Goal: Information Seeking & Learning: Check status

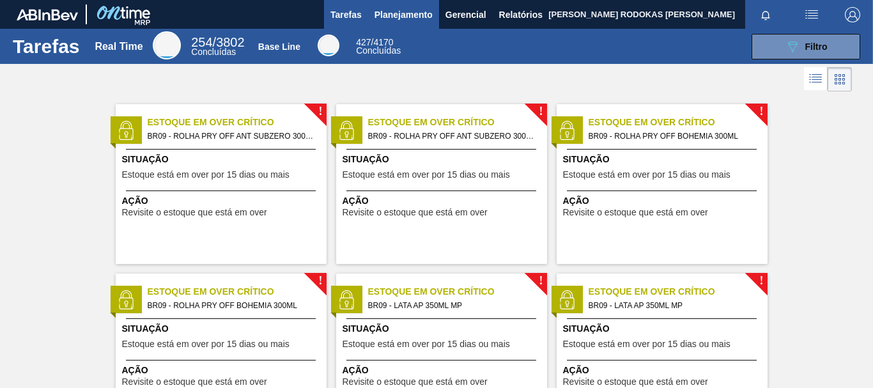
click at [426, 18] on span "Planejamento" at bounding box center [404, 14] width 58 height 15
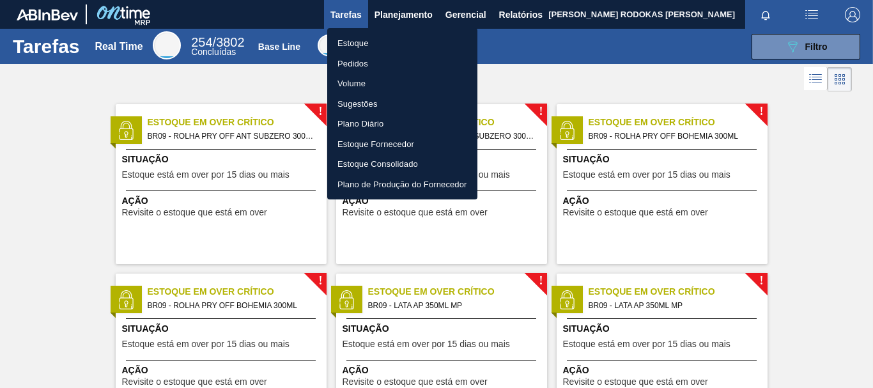
click at [389, 40] on li "Estoque" at bounding box center [402, 43] width 150 height 20
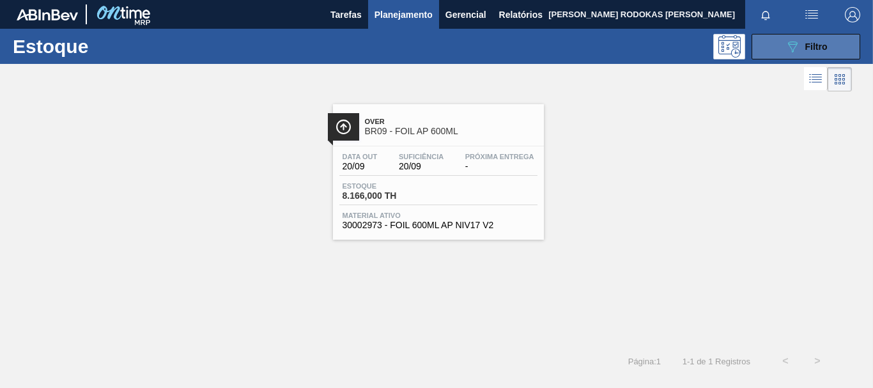
click at [780, 39] on button "089F7B8B-B2A5-4AFE-B5C0-19BA573D28AC Filtro" at bounding box center [806, 47] width 109 height 26
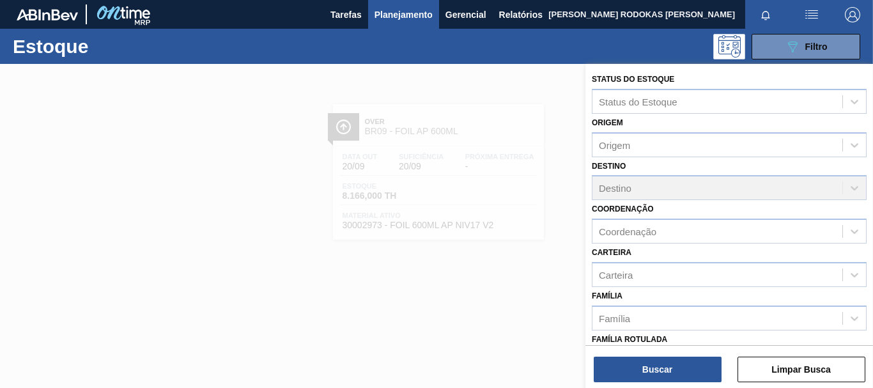
scroll to position [192, 0]
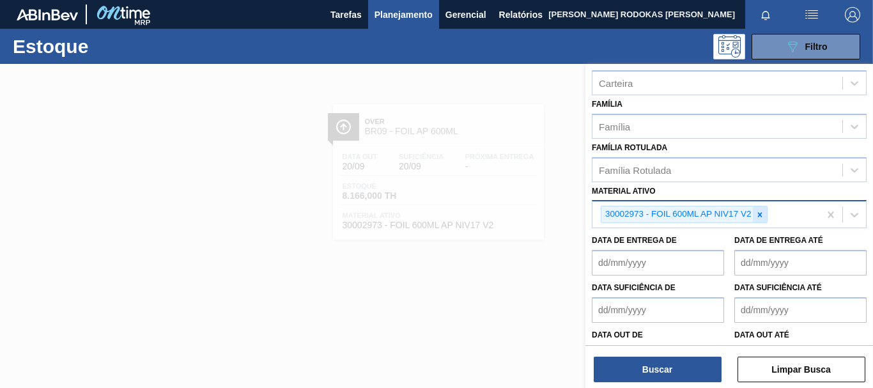
click at [763, 213] on icon at bounding box center [760, 214] width 9 height 9
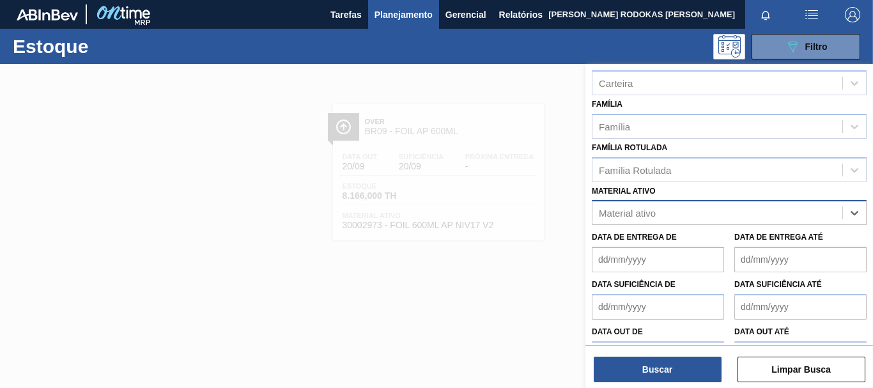
paste ativo "30003189"
type ativo "30003189"
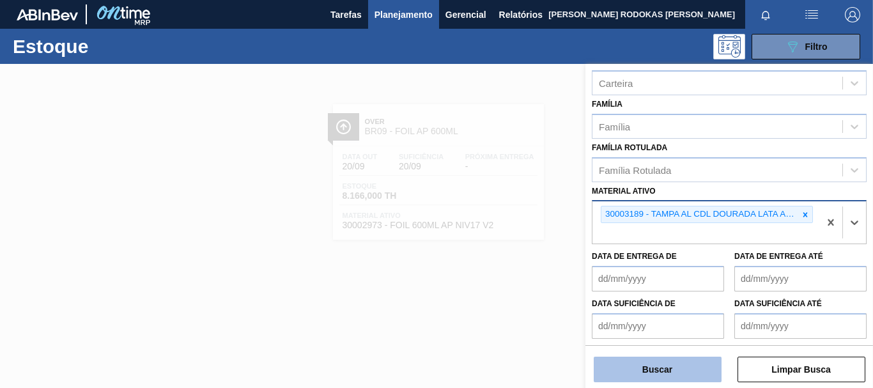
click at [673, 369] on button "Buscar" at bounding box center [658, 370] width 128 height 26
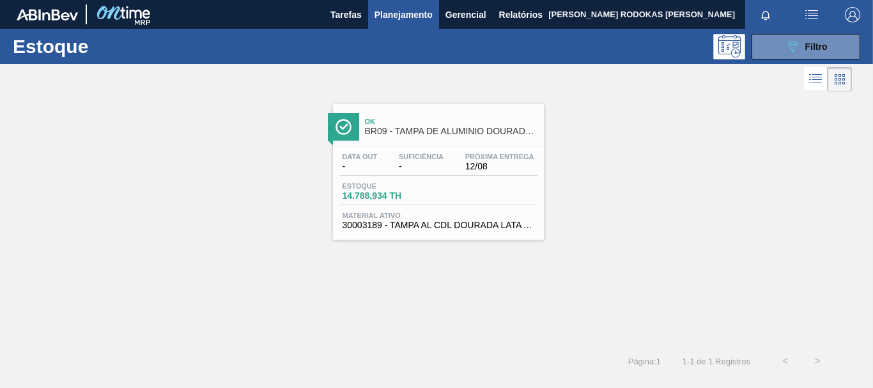
click at [447, 140] on div "Ok BR09 - TAMPA DE ALUMÍNIO DOURADA BALL CDL" at bounding box center [451, 127] width 173 height 29
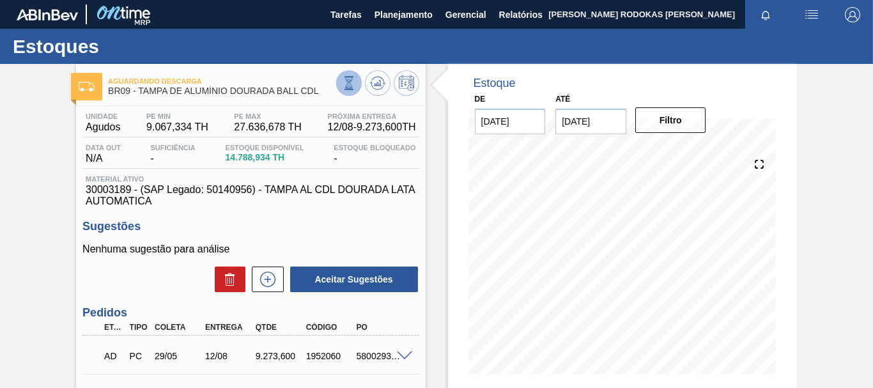
click at [354, 83] on icon at bounding box center [349, 83] width 14 height 14
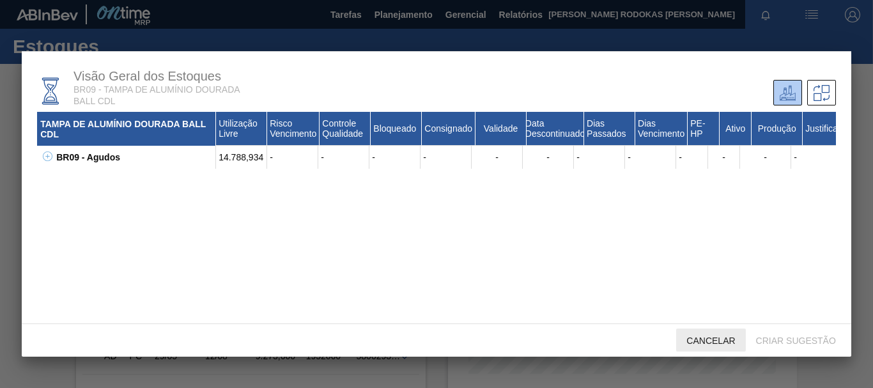
click at [723, 343] on span "Cancelar" at bounding box center [710, 341] width 69 height 10
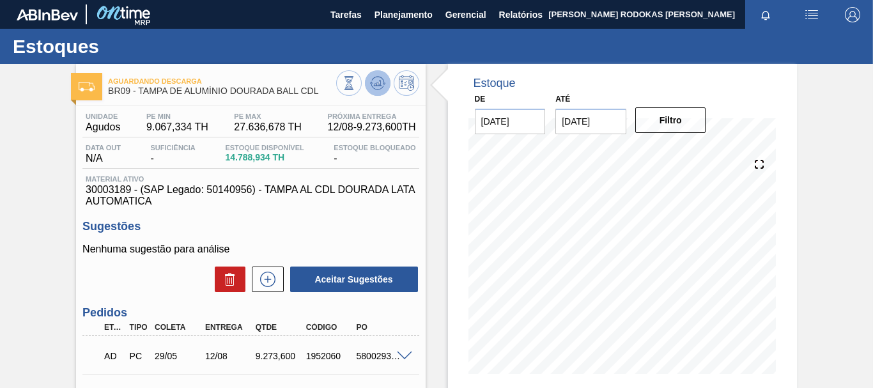
click at [356, 76] on icon at bounding box center [349, 83] width 14 height 14
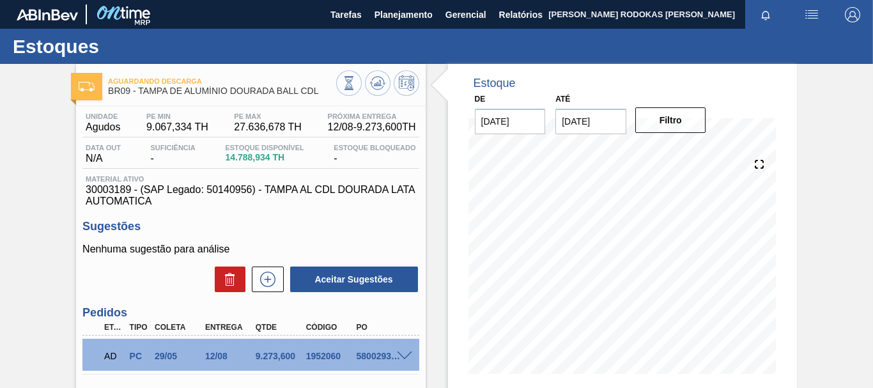
click at [494, 121] on input "[DATE]" at bounding box center [510, 122] width 71 height 26
click at [505, 8] on span "Relatórios" at bounding box center [520, 14] width 43 height 15
